Goal: Communication & Community: Ask a question

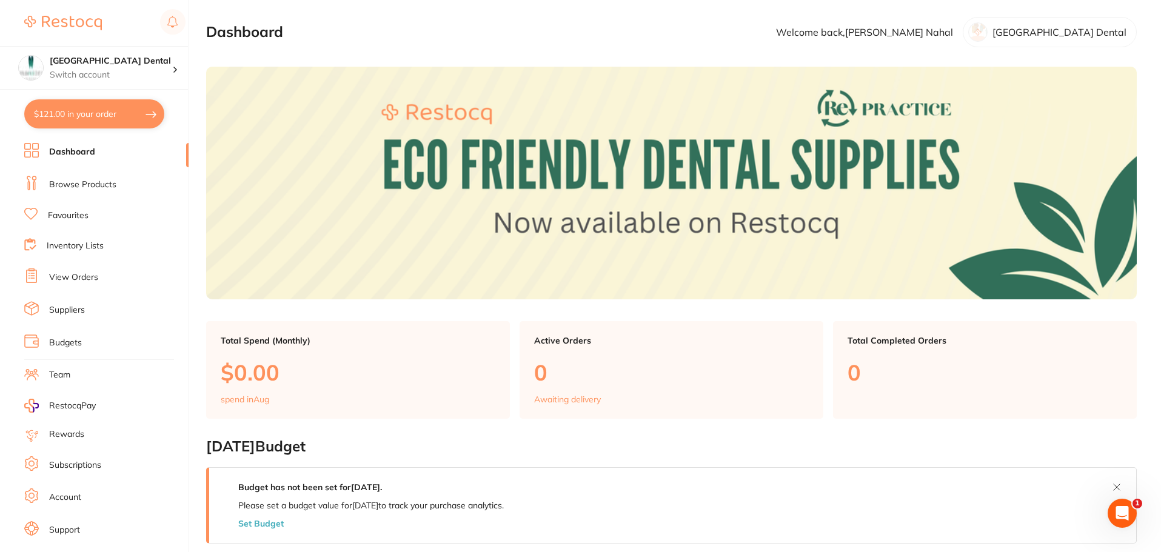
click at [1129, 518] on div "Open Intercom Messenger" at bounding box center [1122, 514] width 40 height 40
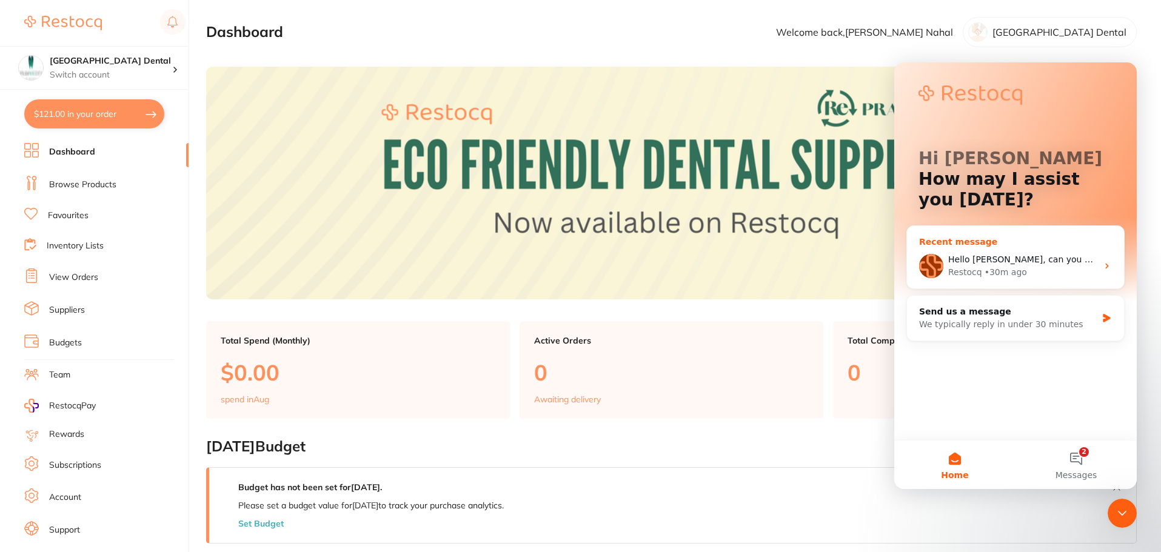
click at [993, 266] on div "Hello [PERSON_NAME], can you kindly send us the list of products that you want …" at bounding box center [1022, 259] width 149 height 13
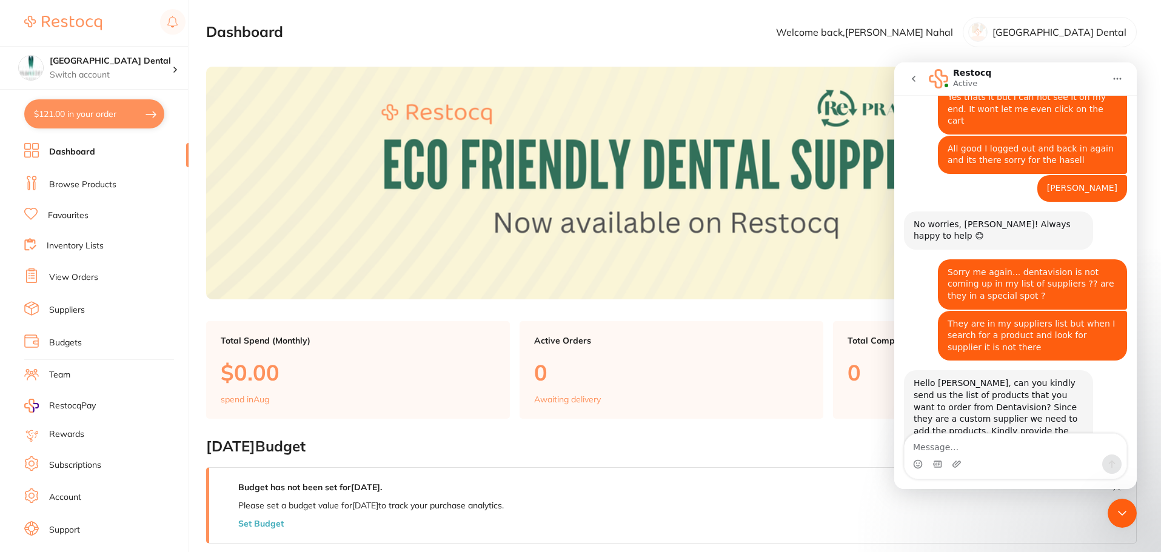
scroll to position [989, 0]
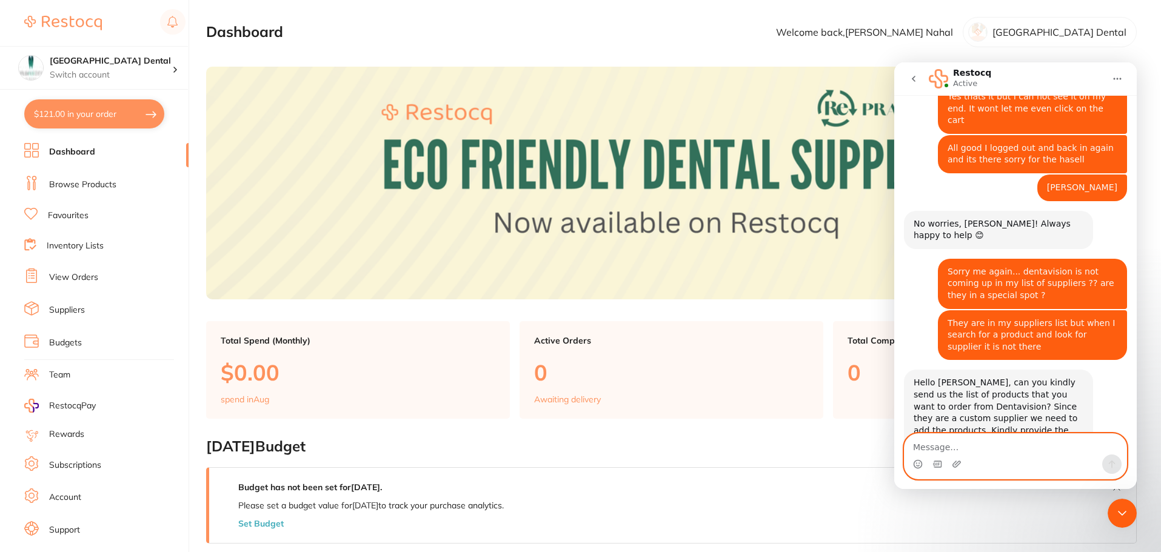
paste textarea "PHILIPS ZOOM IN CHAIR KIT NO TOUCH UP (2 PATIENTS) DIS570/01 $341.00 inc GST"
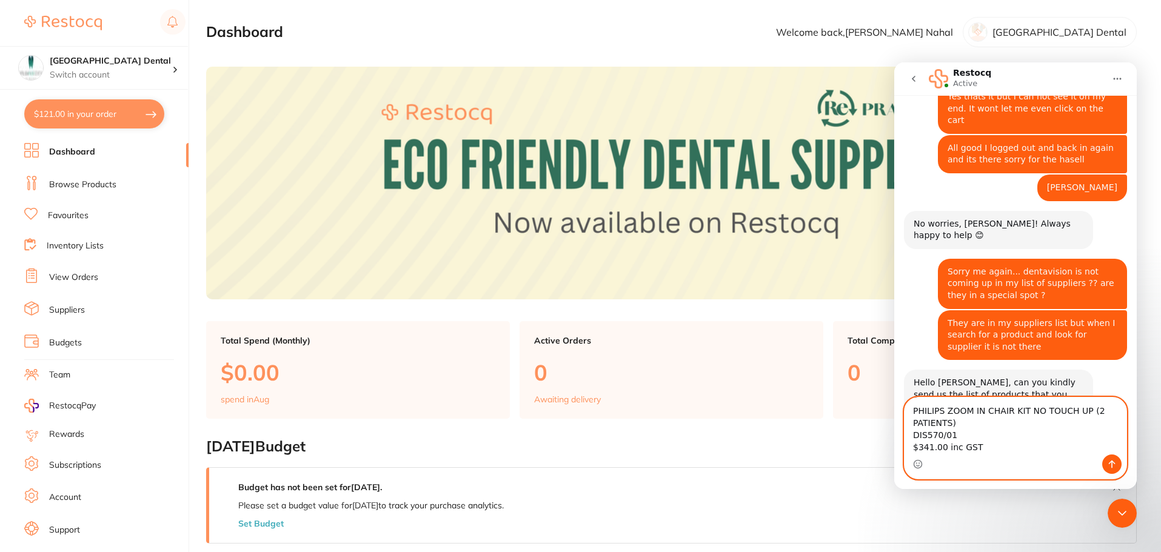
scroll to position [1025, 0]
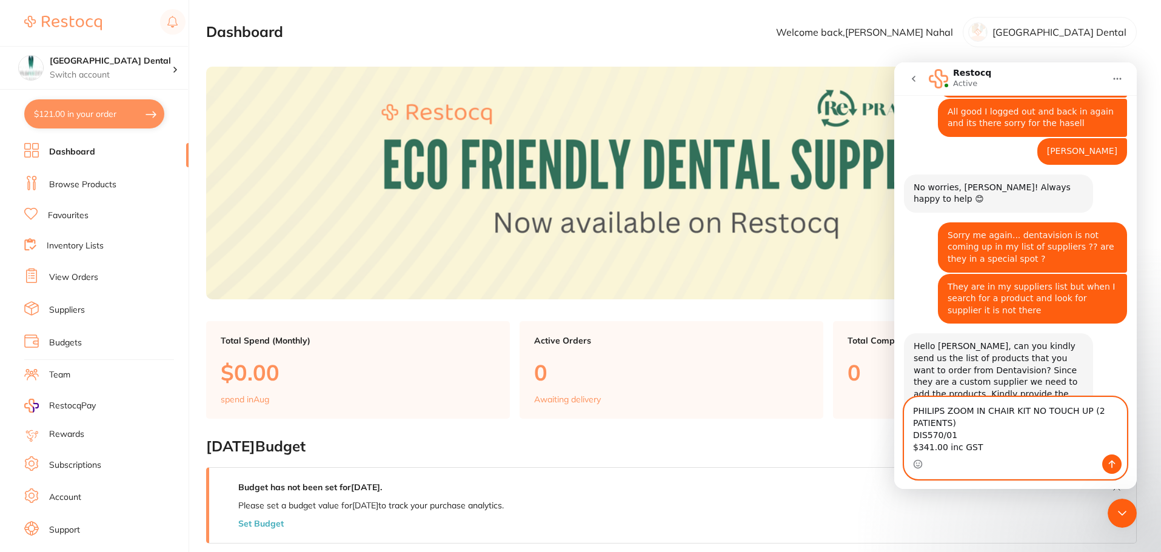
type textarea "PHILIPS ZOOM IN CHAIR KIT NO TOUCH UP (2 PATIENTS) DIS570/01 $341.00 inc GST"
click at [1110, 463] on icon "Send a message…" at bounding box center [1112, 465] width 7 height 8
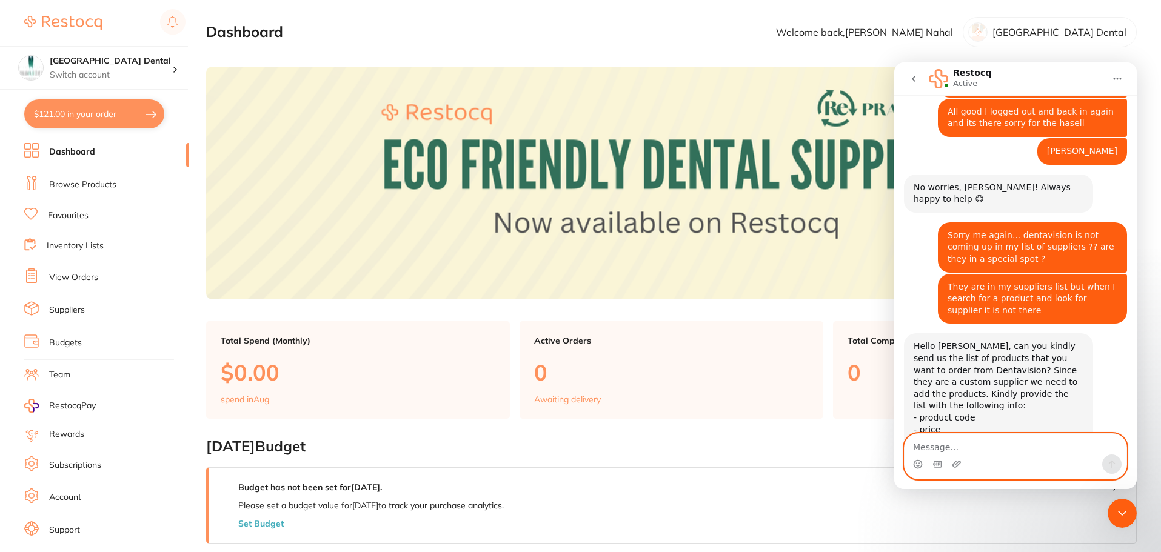
scroll to position [1061, 0]
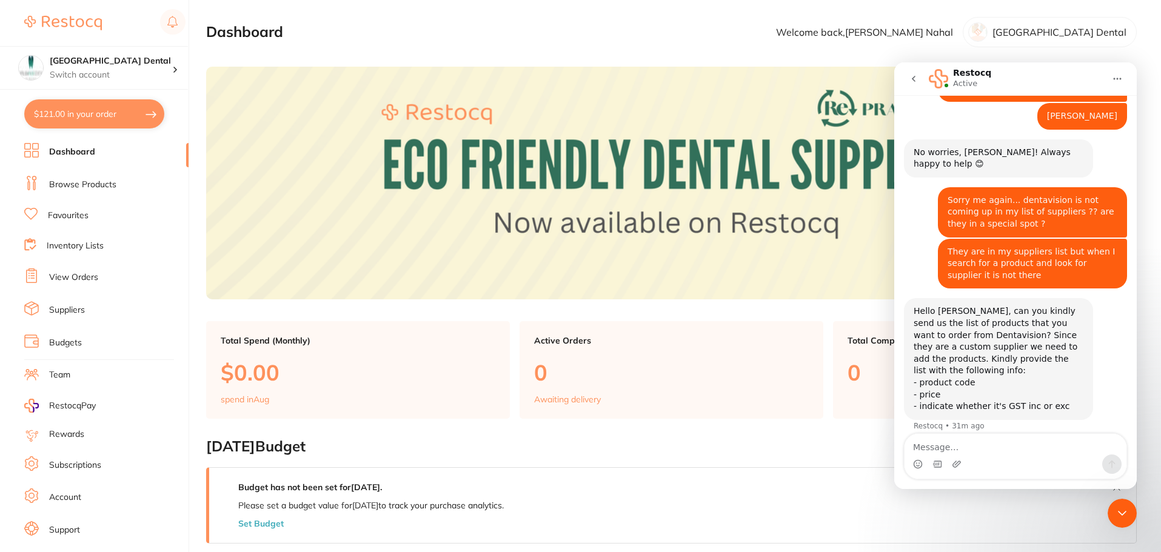
click at [692, 446] on h2 "[DATE] Budget" at bounding box center [671, 446] width 931 height 17
click at [1122, 520] on icon "Close Intercom Messenger" at bounding box center [1122, 513] width 15 height 15
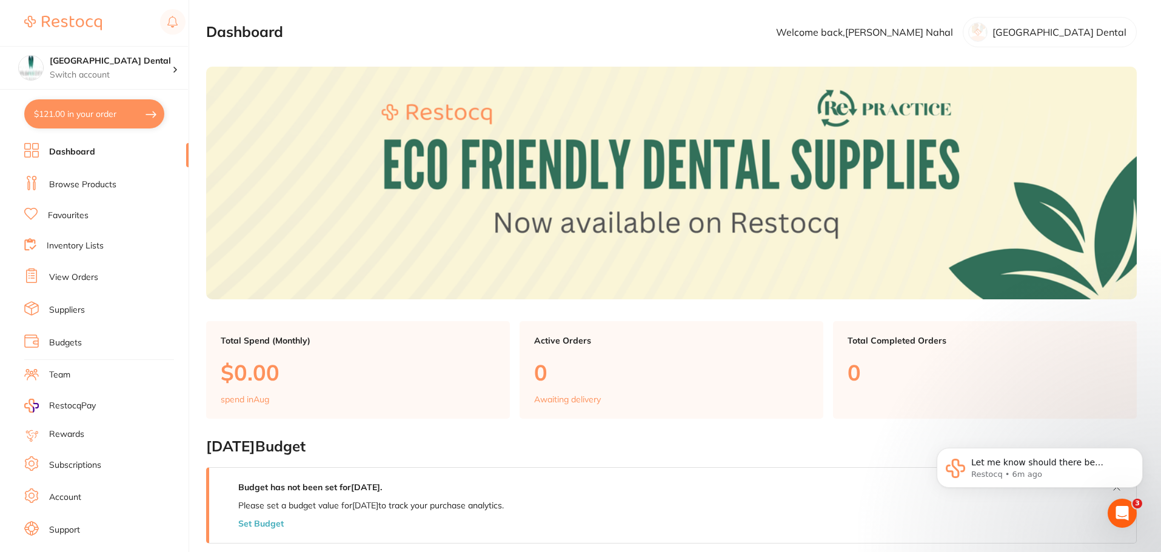
scroll to position [1340, 0]
click at [78, 218] on link "Favourites" at bounding box center [68, 216] width 41 height 12
